Goal: Check status: Check status

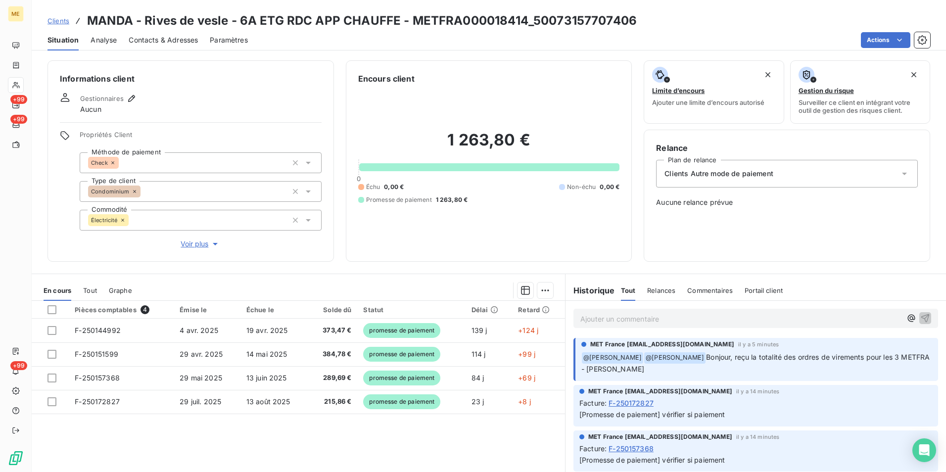
scroll to position [49, 0]
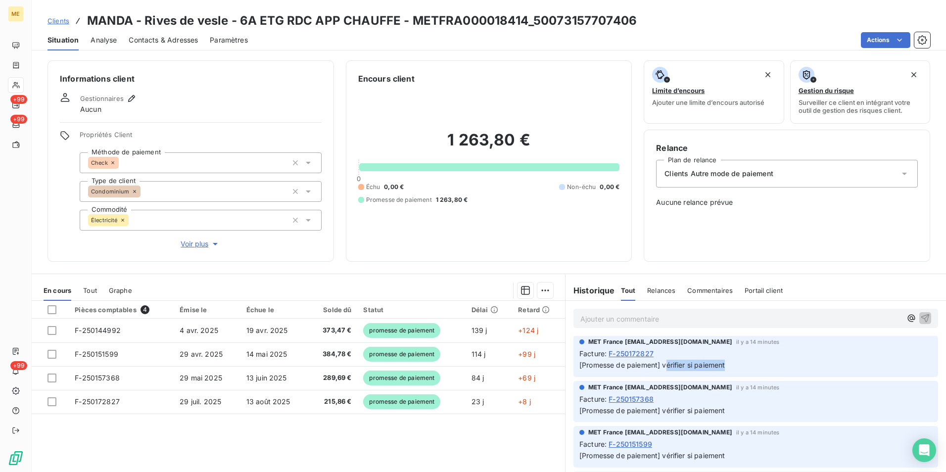
drag, startPoint x: 661, startPoint y: 362, endPoint x: 737, endPoint y: 367, distance: 75.8
click at [737, 367] on p "[Promesse de paiement] vérifier si paiement" at bounding box center [755, 365] width 353 height 11
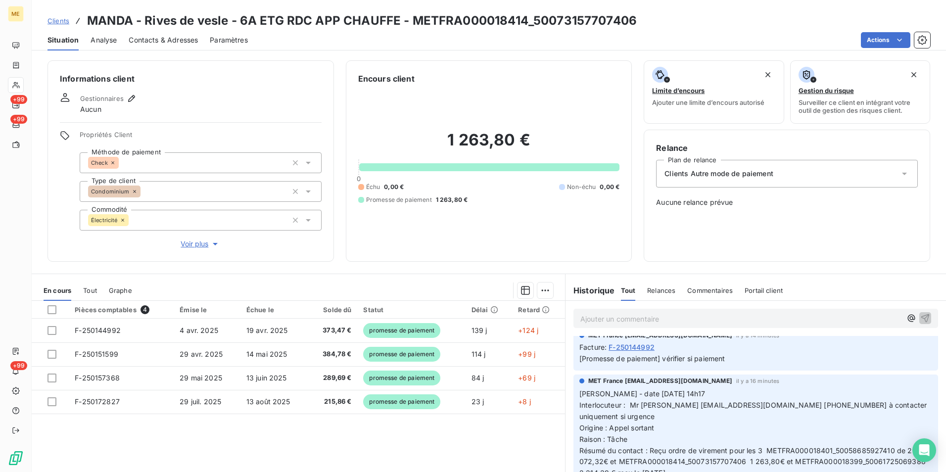
scroll to position [198, 0]
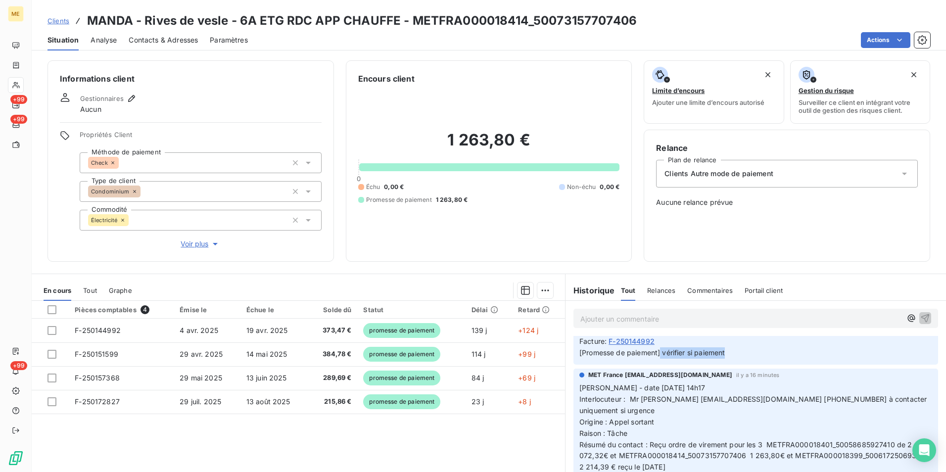
drag, startPoint x: 656, startPoint y: 351, endPoint x: 743, endPoint y: 354, distance: 86.6
click at [743, 354] on p "[Promesse de paiement] vérifier si paiement" at bounding box center [755, 352] width 353 height 11
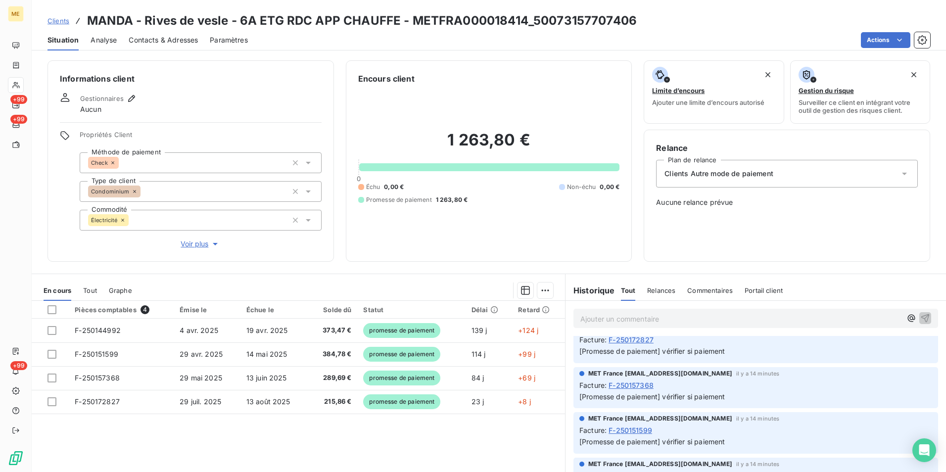
scroll to position [0, 0]
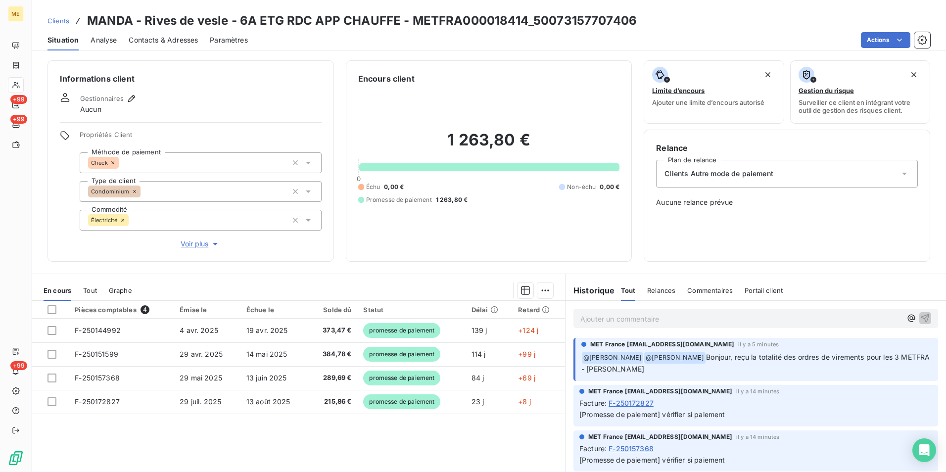
click at [692, 416] on span "[Promesse de paiement] vérifier si paiement" at bounding box center [651, 414] width 145 height 8
drag, startPoint x: 658, startPoint y: 416, endPoint x: 576, endPoint y: 422, distance: 82.4
click at [576, 422] on div "MET France [EMAIL_ADDRESS][DOMAIN_NAME] il y a 14 minutes Facture : F-250172827…" at bounding box center [755, 406] width 365 height 42
click at [807, 407] on div "Facture : F-250172827" at bounding box center [755, 403] width 353 height 10
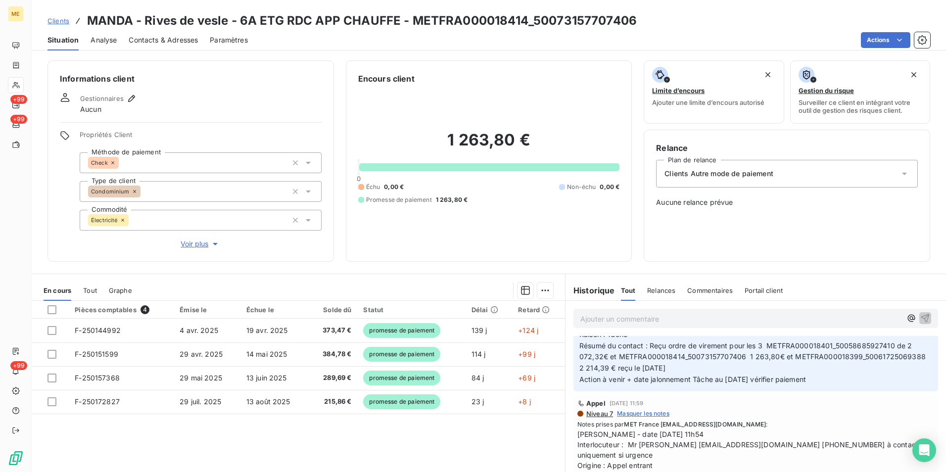
scroll to position [346, 0]
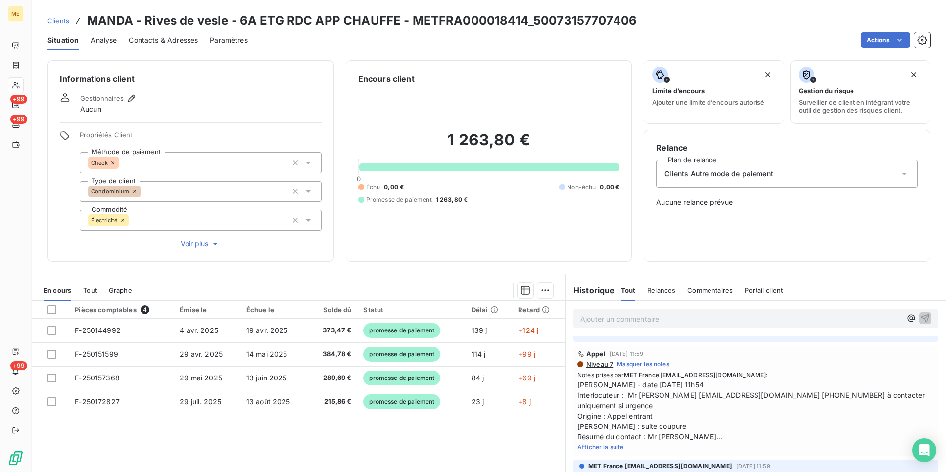
click at [611, 443] on span "Afficher la suite" at bounding box center [600, 446] width 47 height 7
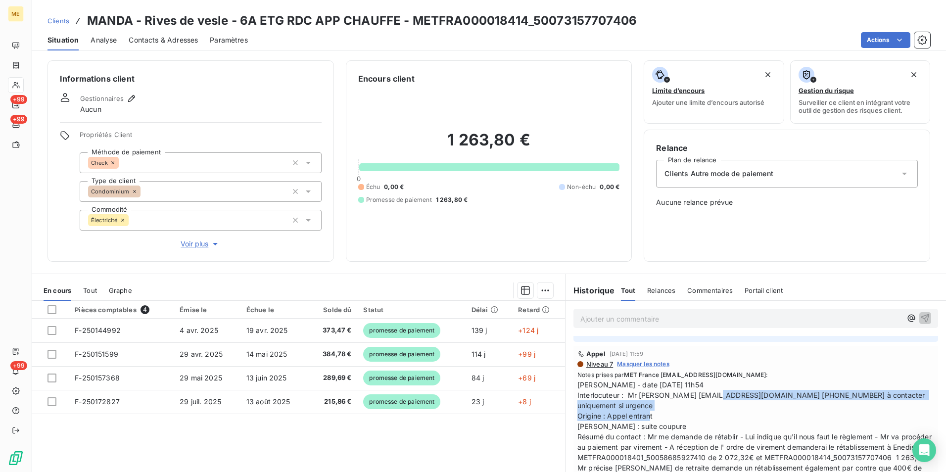
drag, startPoint x: 720, startPoint y: 386, endPoint x: 838, endPoint y: 405, distance: 119.7
click at [838, 405] on span "[PERSON_NAME] - date [DATE] 11h54 Interlocuteur : Mr [PERSON_NAME] [EMAIL_ADDRE…" at bounding box center [755, 441] width 357 height 125
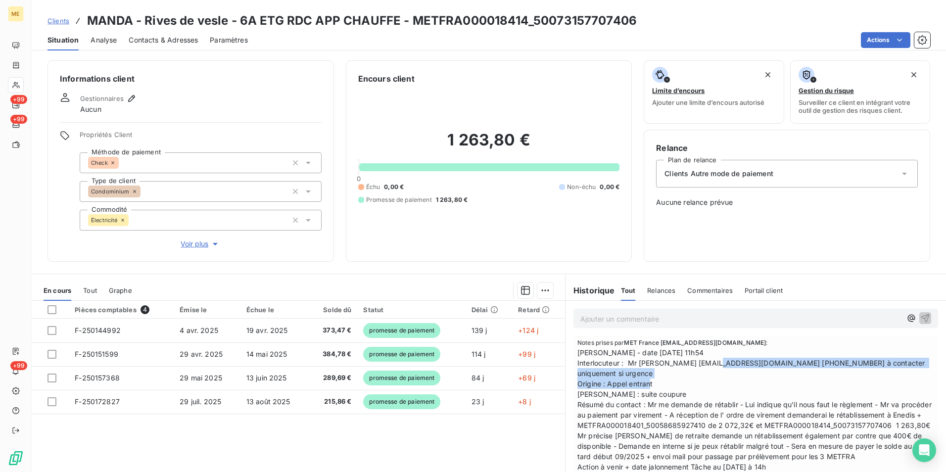
scroll to position [396, 0]
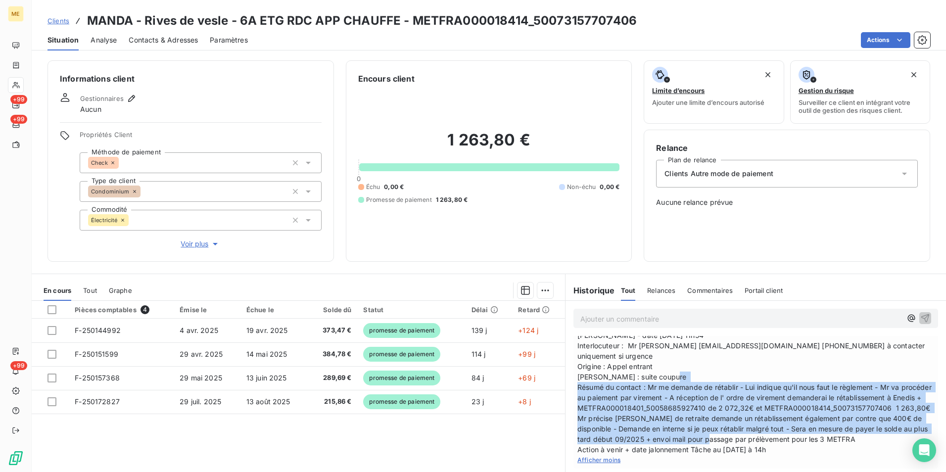
drag, startPoint x: 680, startPoint y: 369, endPoint x: 828, endPoint y: 425, distance: 158.9
click at [828, 425] on span "[PERSON_NAME] - date [DATE] 11h54 Interlocuteur : Mr [PERSON_NAME] [EMAIL_ADDRE…" at bounding box center [755, 392] width 357 height 125
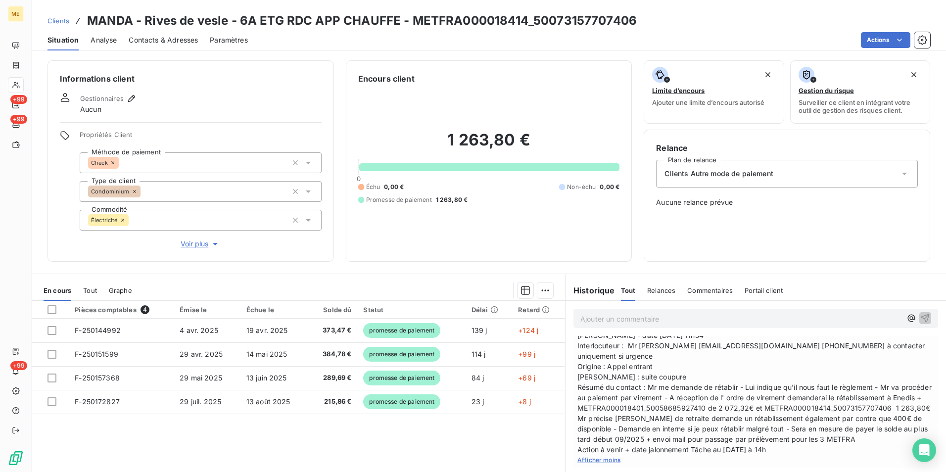
drag, startPoint x: 828, startPoint y: 425, endPoint x: 807, endPoint y: 434, distance: 23.1
click at [807, 434] on span "[PERSON_NAME] - date [DATE] 11h54 Interlocuteur : Mr [PERSON_NAME] [EMAIL_ADDRE…" at bounding box center [755, 392] width 357 height 125
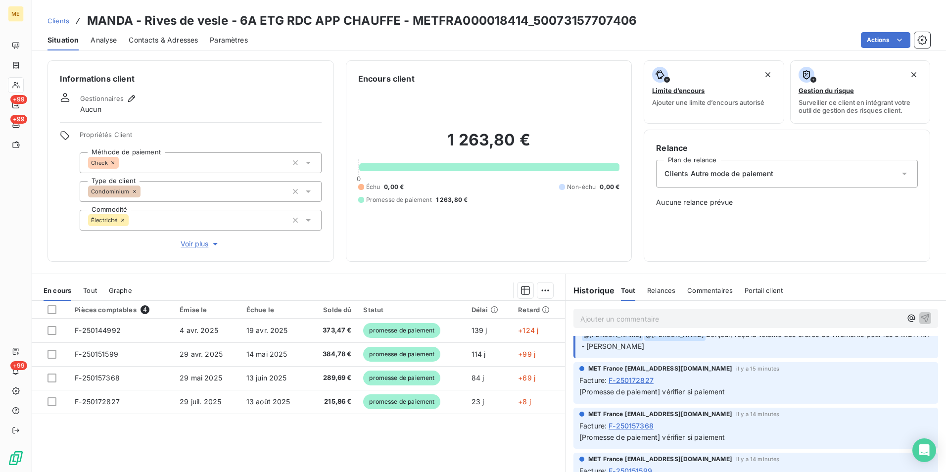
scroll to position [0, 0]
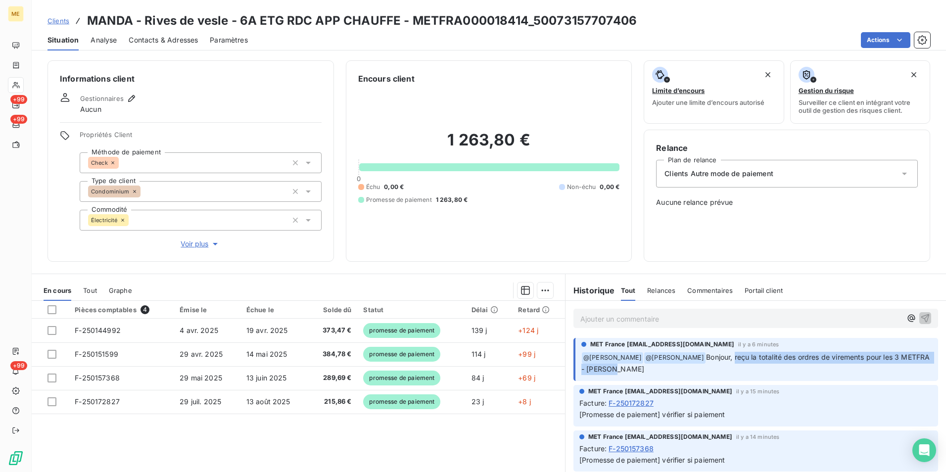
drag, startPoint x: 713, startPoint y: 358, endPoint x: 887, endPoint y: 368, distance: 173.9
click at [887, 368] on p "﻿ @ [PERSON_NAME] ﻿ @ [PERSON_NAME], reçu la totalité des ordres de virements p…" at bounding box center [756, 363] width 351 height 23
click at [750, 358] on span "Bonjour, reçu la totalité des ordres de virements pour les 3 METFRA - [PERSON_N…" at bounding box center [756, 363] width 350 height 20
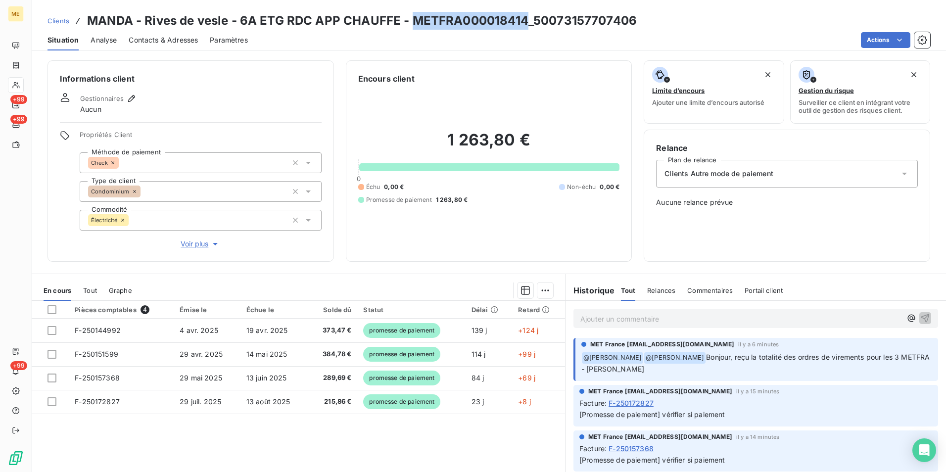
drag, startPoint x: 526, startPoint y: 17, endPoint x: 415, endPoint y: 18, distance: 111.3
click at [415, 18] on h3 "MANDA - Rives de vesle - 6A ETG RDC APP CHAUFFE - METFRA000018414_50073157707406" at bounding box center [362, 21] width 550 height 18
copy h3 "METFRA000018414"
drag, startPoint x: 234, startPoint y: 17, endPoint x: 145, endPoint y: 22, distance: 89.2
click at [234, 17] on h3 "MANDA - Rives de vesle - 6A ETG RDC APP CHAUFFE - METFRA000018414_50073157707406" at bounding box center [362, 21] width 550 height 18
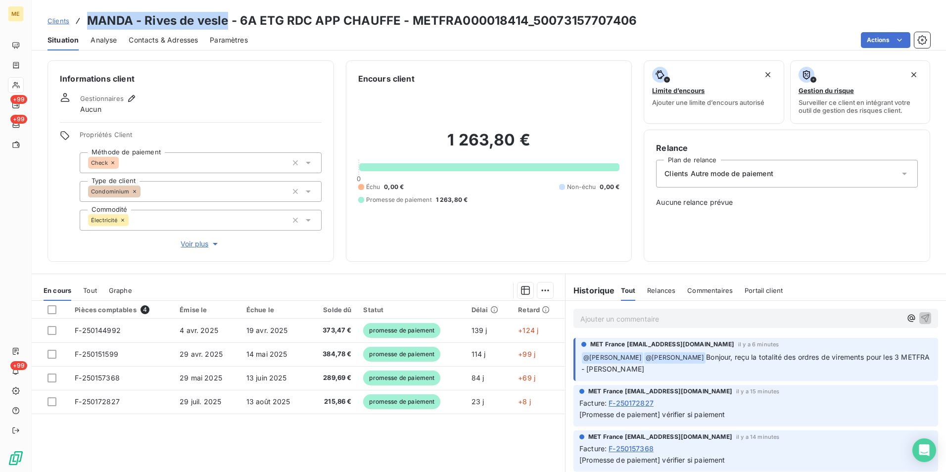
drag, startPoint x: 87, startPoint y: 20, endPoint x: 226, endPoint y: 22, distance: 138.5
click at [226, 22] on h3 "MANDA - Rives de vesle - 6A ETG RDC APP CHAUFFE - METFRA000018414_50073157707406" at bounding box center [362, 21] width 550 height 18
copy h3 "MANDA - Rives de vesle"
click at [67, 18] on span "Clients" at bounding box center [58, 21] width 22 height 8
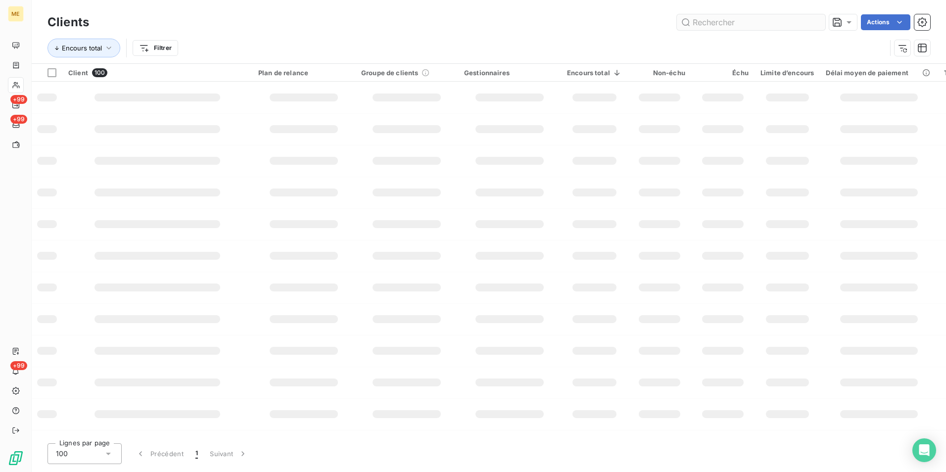
click at [767, 25] on input "text" at bounding box center [751, 22] width 148 height 16
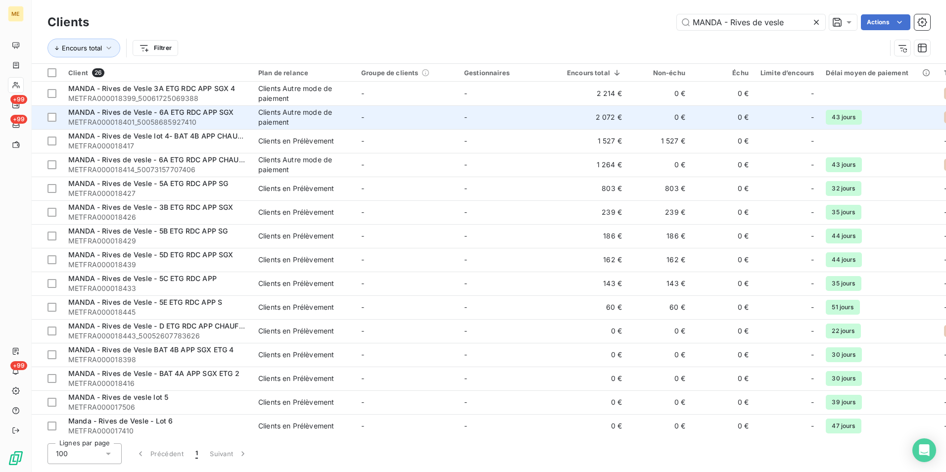
type input "MANDA - Rives de vesle"
click at [536, 110] on td "-" at bounding box center [509, 117] width 103 height 24
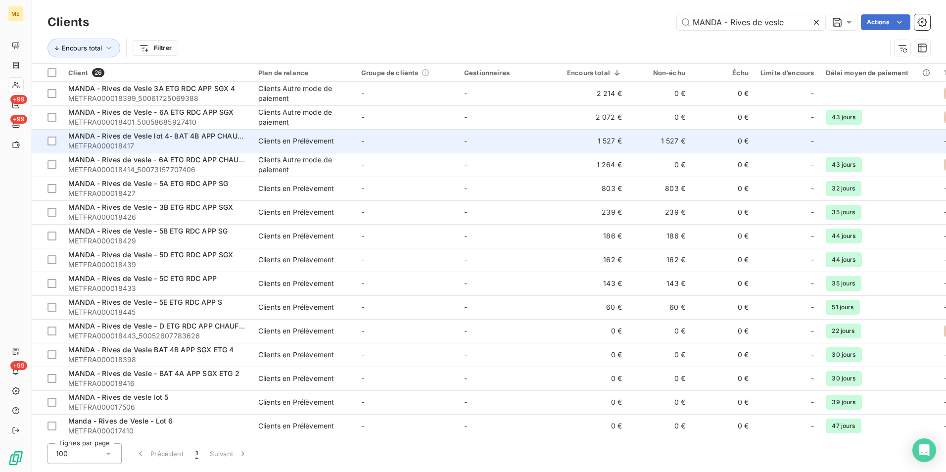
click at [572, 138] on td "1 527 €" at bounding box center [594, 141] width 67 height 24
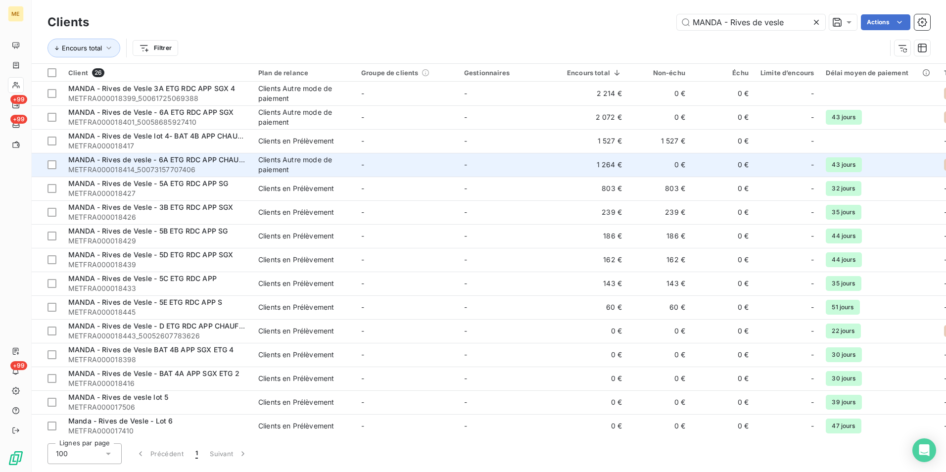
click at [575, 172] on td "1 264 €" at bounding box center [594, 165] width 67 height 24
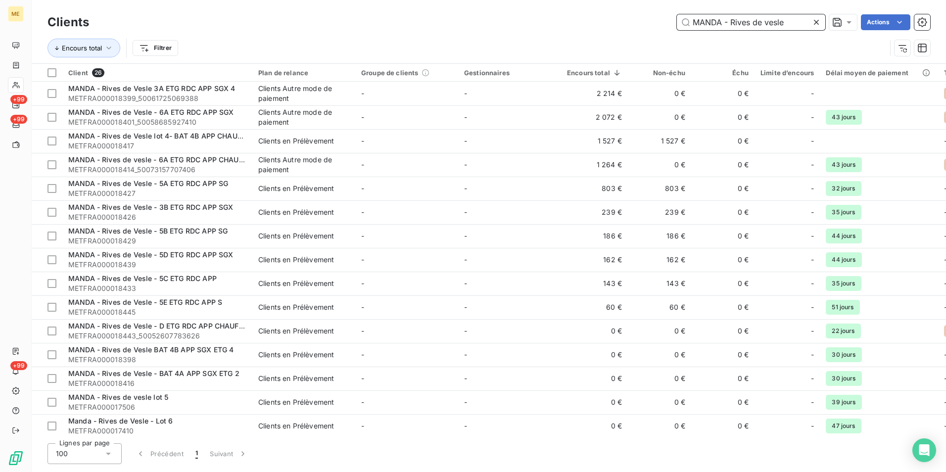
click at [734, 17] on input "MANDA - Rives de vesle" at bounding box center [751, 22] width 148 height 16
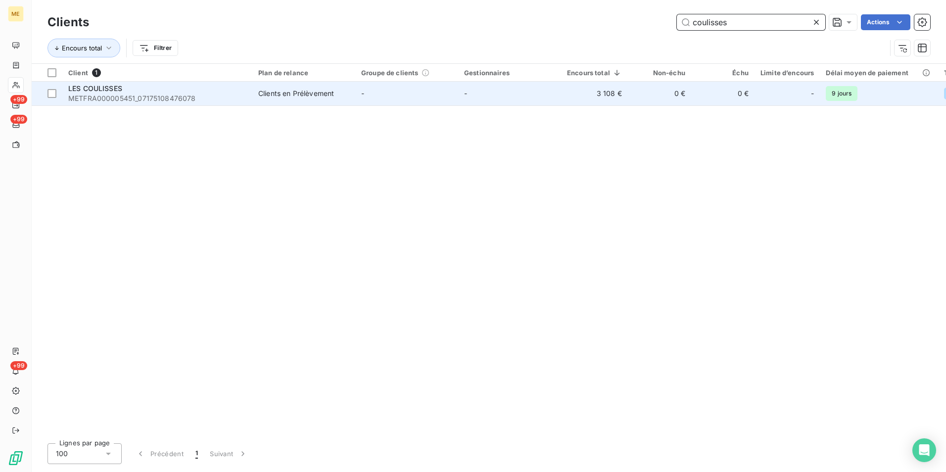
type input "coulisses"
click at [386, 93] on td "-" at bounding box center [406, 94] width 103 height 24
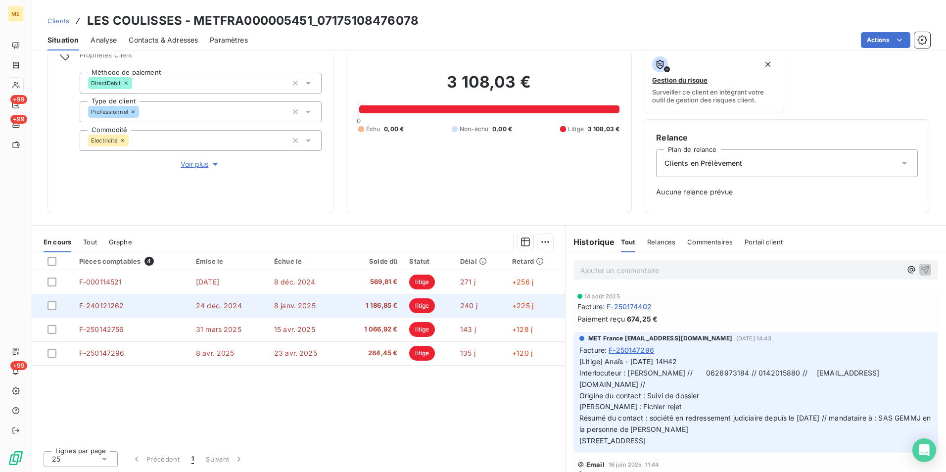
scroll to position [80, 0]
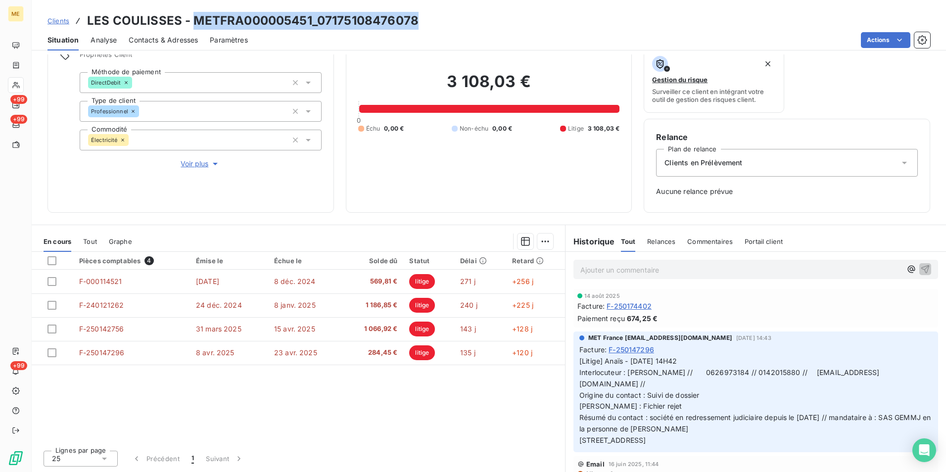
drag, startPoint x: 419, startPoint y: 19, endPoint x: 194, endPoint y: 18, distance: 225.1
click at [194, 18] on div "Clients LES COULISSES - METFRA000005451_07175108476078" at bounding box center [489, 21] width 914 height 18
copy h3 "METFRA000005451_07175108476078"
